Goal: Task Accomplishment & Management: Use online tool/utility

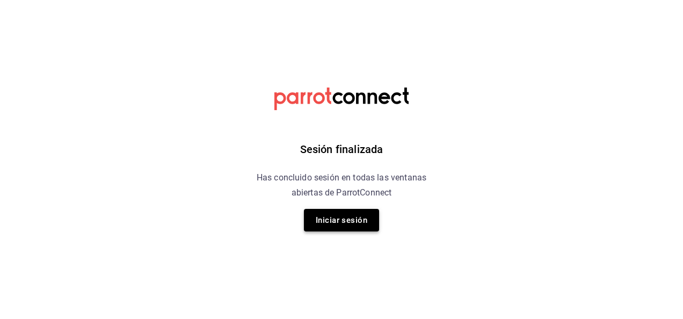
click at [339, 221] on button "Iniciar sesión" at bounding box center [341, 220] width 75 height 23
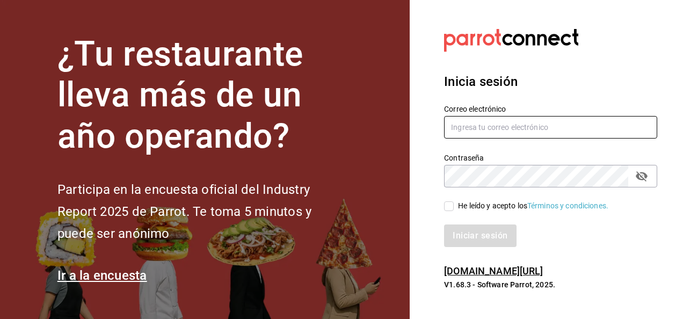
type input "[EMAIL_ADDRESS][DOMAIN_NAME]"
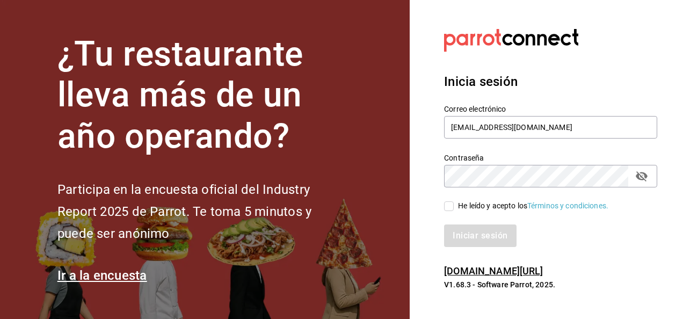
click at [449, 206] on input "He leído y acepto los Términos y condiciones." at bounding box center [449, 206] width 10 height 10
checkbox input "true"
click at [465, 233] on button "Iniciar sesión" at bounding box center [480, 235] width 73 height 23
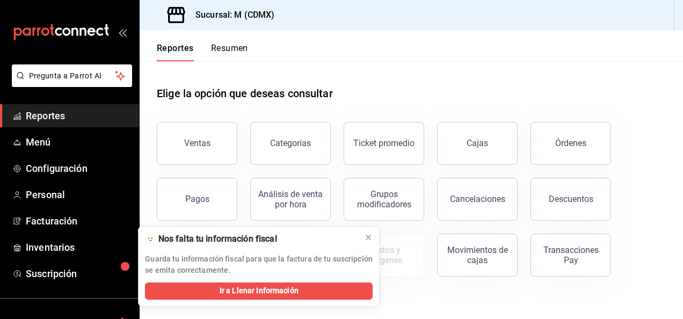
click at [74, 113] on span "Reportes" at bounding box center [78, 115] width 105 height 14
click at [206, 144] on div "Ventas" at bounding box center [197, 143] width 26 height 10
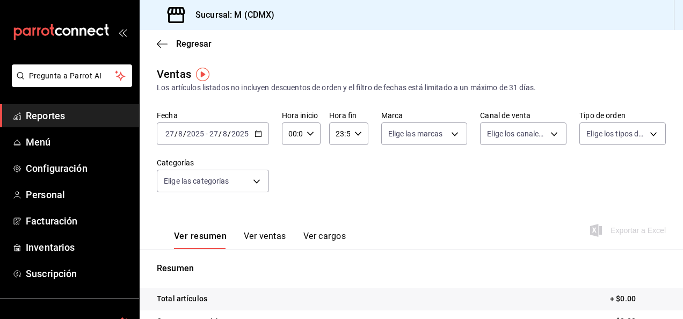
click at [257, 135] on icon "button" at bounding box center [258, 134] width 8 height 8
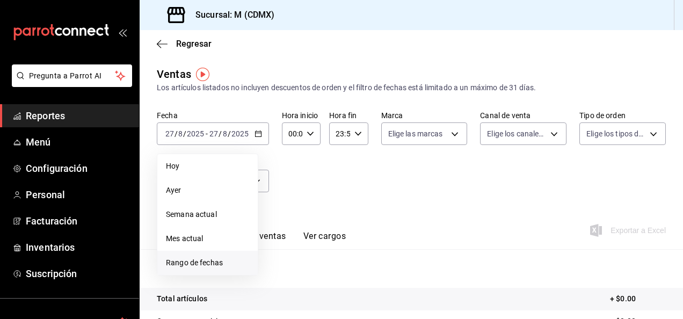
click at [195, 260] on span "Rango de fechas" at bounding box center [207, 262] width 83 height 11
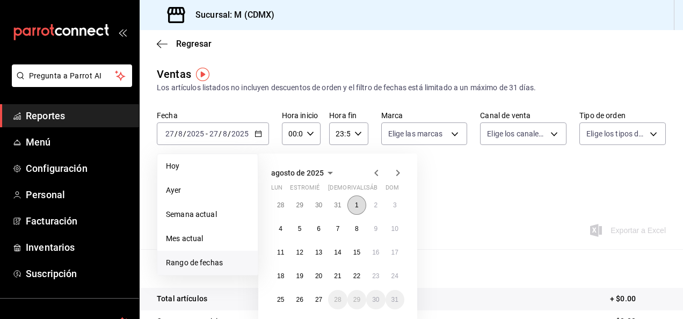
click at [356, 203] on abbr "1" at bounding box center [357, 205] width 4 height 8
click at [397, 275] on abbr "24" at bounding box center [394, 276] width 7 height 8
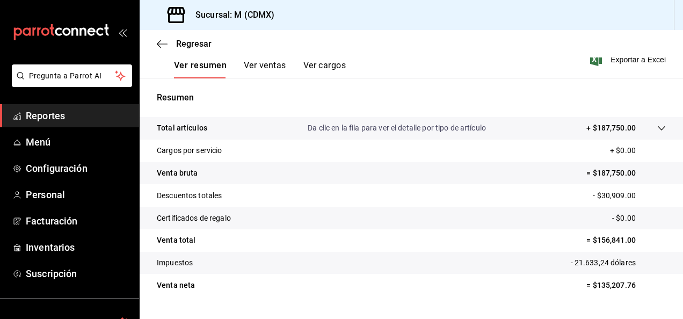
scroll to position [172, 0]
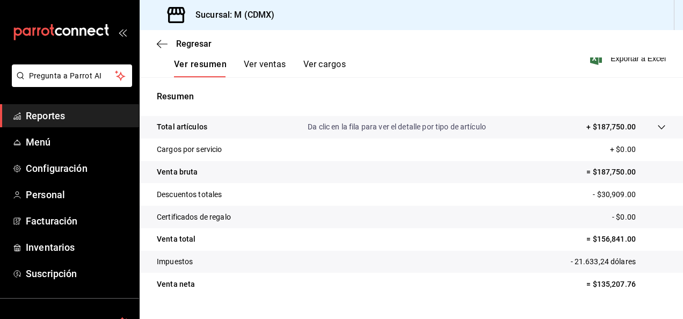
click at [265, 60] on button "Ver ventas" at bounding box center [265, 68] width 42 height 18
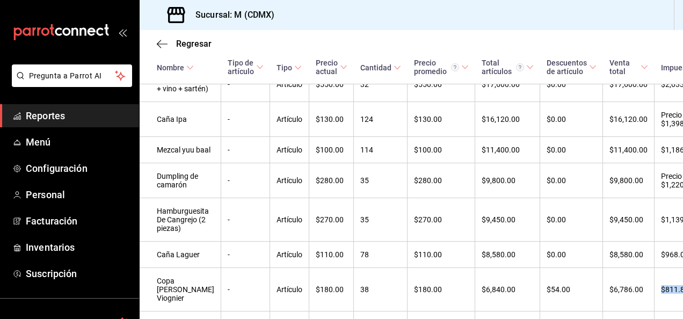
scroll to position [351, 87]
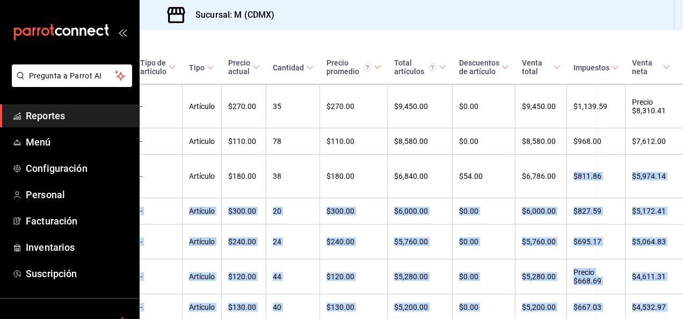
click at [677, 311] on div "Regresar Ventas Los artículos listados no incluyen descuentos de orden y el fil…" at bounding box center [411, 174] width 543 height 289
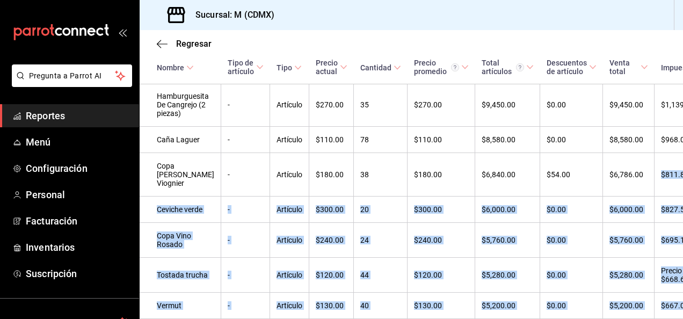
scroll to position [351, 0]
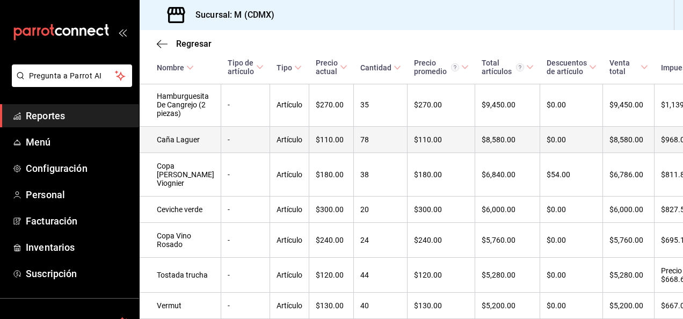
click at [240, 153] on td "-" at bounding box center [245, 140] width 49 height 26
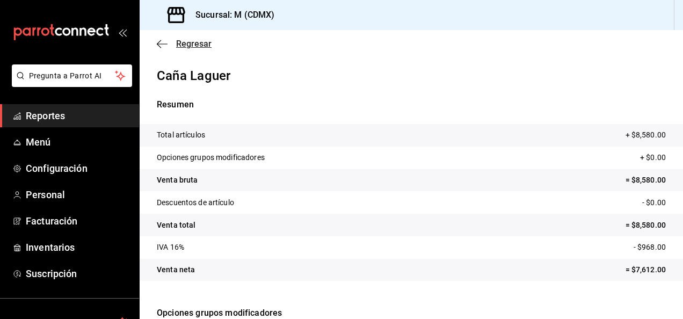
click at [162, 43] on icon "button" at bounding box center [162, 44] width 11 height 10
click at [63, 114] on font "Reportes" at bounding box center [45, 115] width 39 height 11
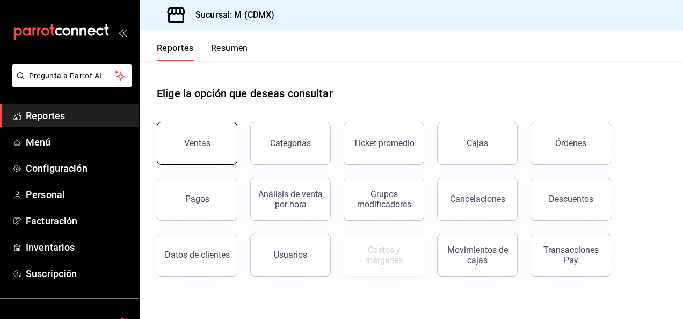
click at [203, 139] on div "Ventas" at bounding box center [197, 143] width 26 height 10
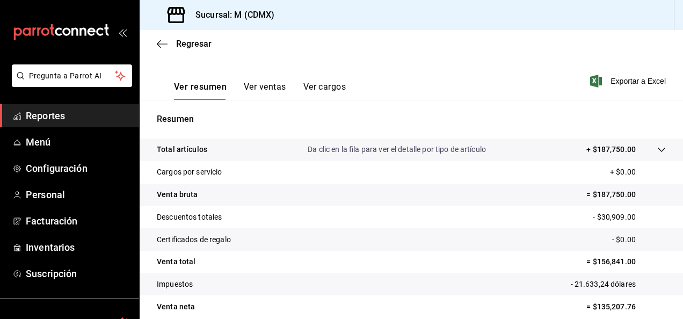
scroll to position [150, 0]
click at [259, 86] on button "Ver ventas" at bounding box center [265, 90] width 42 height 18
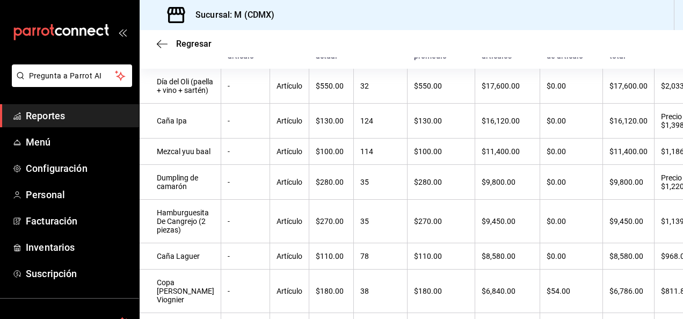
scroll to position [236, 0]
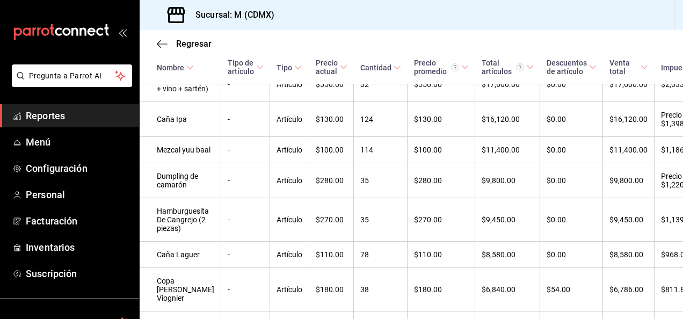
click at [678, 313] on div "Regresar Ventas Los artículos listados no incluyen descuentos de orden y el fil…" at bounding box center [411, 174] width 543 height 289
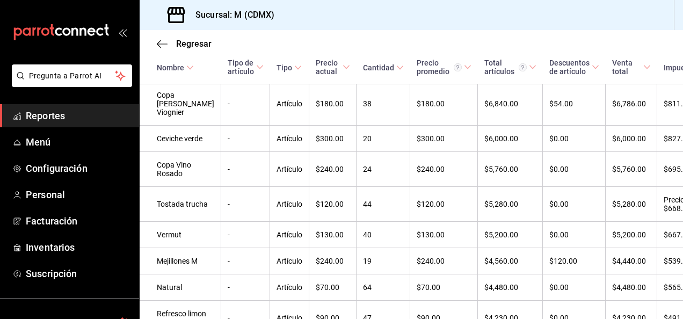
scroll to position [443, 0]
